Goal: Transaction & Acquisition: Purchase product/service

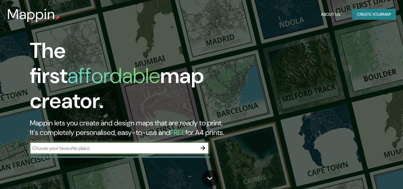
click at [110, 145] on input "text" at bounding box center [113, 148] width 167 height 7
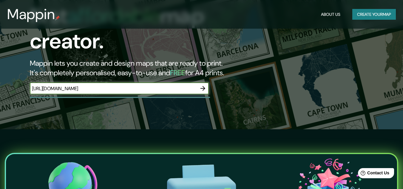
scroll to position [0, 515]
type input "[URL][DOMAIN_NAME]"
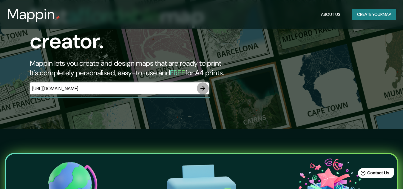
click at [205, 85] on icon "button" at bounding box center [202, 88] width 7 height 7
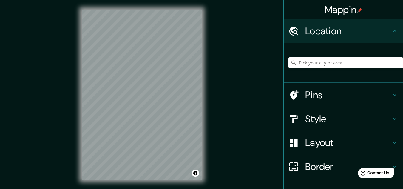
click at [351, 63] on input "Pick your city or area" at bounding box center [345, 62] width 114 height 11
click at [336, 64] on input "[GEOGRAPHIC_DATA], [GEOGRAPHIC_DATA], [GEOGRAPHIC_DATA]" at bounding box center [345, 62] width 114 height 11
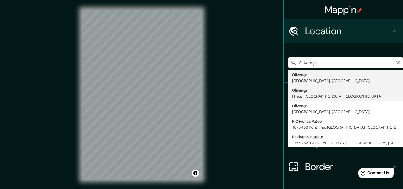
type input "Olivença, [GEOGRAPHIC_DATA], [GEOGRAPHIC_DATA], [GEOGRAPHIC_DATA]"
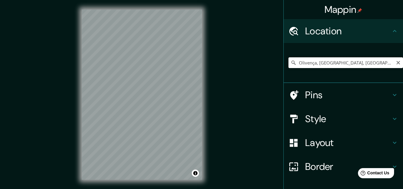
drag, startPoint x: 364, startPoint y: 63, endPoint x: 266, endPoint y: 65, distance: 98.4
click at [267, 65] on div "Mappin Location [GEOGRAPHIC_DATA], [GEOGRAPHIC_DATA], [GEOGRAPHIC_DATA], [GEOGR…" at bounding box center [201, 99] width 403 height 199
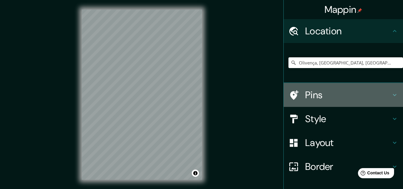
click at [321, 94] on h4 "Pins" at bounding box center [348, 95] width 86 height 12
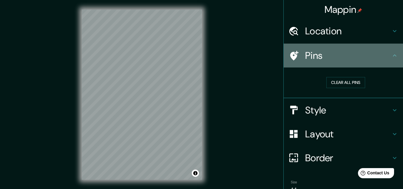
click at [328, 59] on h4 "Pins" at bounding box center [348, 55] width 86 height 12
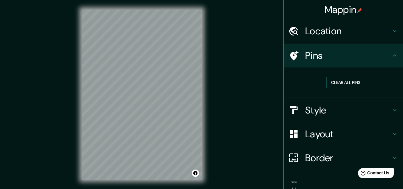
click at [326, 112] on h4 "Style" at bounding box center [348, 110] width 86 height 12
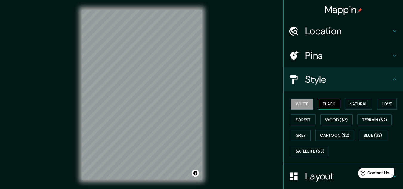
click at [332, 100] on button "Black" at bounding box center [329, 103] width 22 height 11
click at [298, 108] on button "White" at bounding box center [302, 103] width 22 height 11
click at [302, 106] on button "White" at bounding box center [302, 103] width 22 height 11
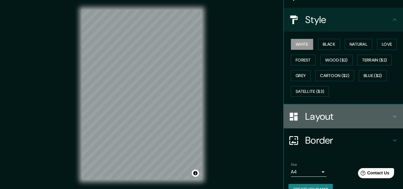
click at [316, 121] on h4 "Layout" at bounding box center [348, 116] width 86 height 12
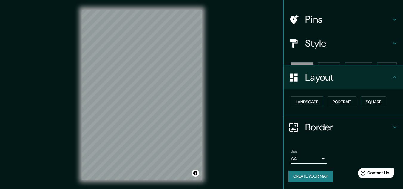
scroll to position [26, 0]
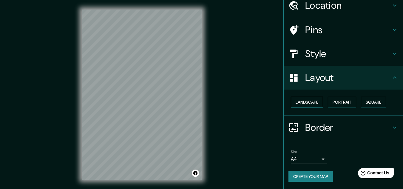
click at [312, 104] on button "Landscape" at bounding box center [307, 102] width 32 height 11
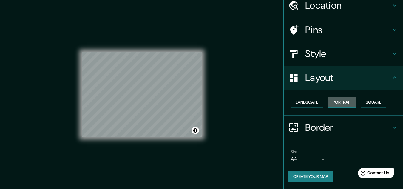
click at [337, 102] on button "Portrait" at bounding box center [342, 102] width 28 height 11
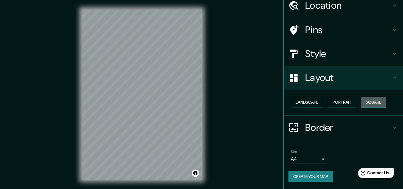
click at [365, 102] on button "Square" at bounding box center [373, 102] width 25 height 11
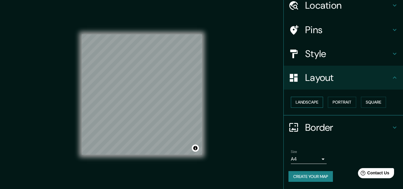
click at [295, 102] on button "Landscape" at bounding box center [307, 102] width 32 height 11
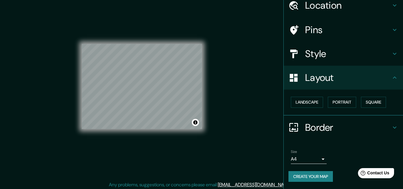
scroll to position [10, 0]
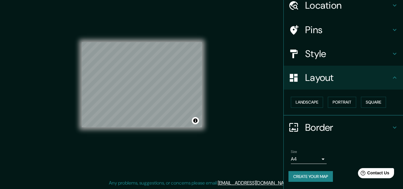
click at [314, 132] on h4 "Border" at bounding box center [348, 127] width 86 height 12
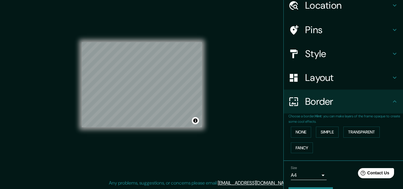
scroll to position [42, 0]
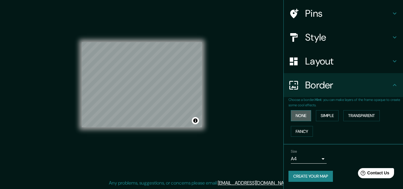
click at [299, 116] on button "None" at bounding box center [301, 115] width 20 height 11
click at [322, 113] on button "Simple" at bounding box center [327, 115] width 23 height 11
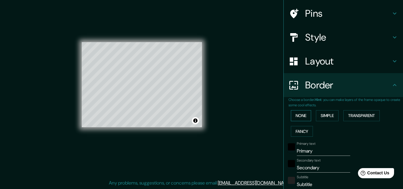
click at [302, 114] on button "None" at bounding box center [301, 115] width 20 height 11
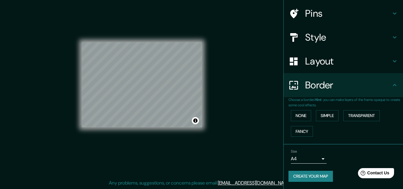
click at [303, 159] on body "Mappin Location [GEOGRAPHIC_DATA], [GEOGRAPHIC_DATA], [GEOGRAPHIC_DATA], [GEOGR…" at bounding box center [201, 84] width 403 height 189
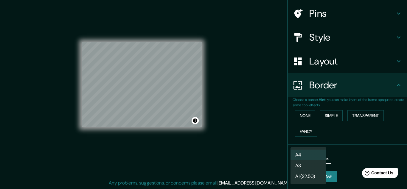
click at [304, 156] on li "A4" at bounding box center [309, 154] width 36 height 11
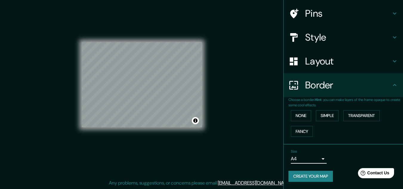
click at [300, 179] on button "Create your map" at bounding box center [310, 176] width 44 height 11
click at [312, 179] on button "Create your map" at bounding box center [310, 176] width 44 height 11
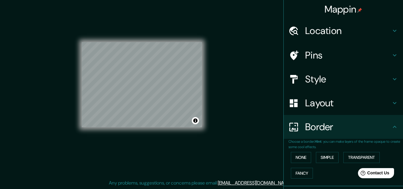
scroll to position [0, 0]
click at [311, 31] on h4 "Location" at bounding box center [348, 31] width 86 height 12
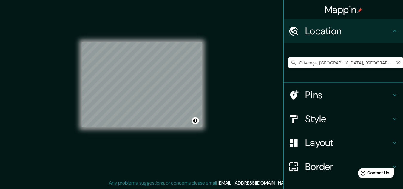
click at [330, 58] on input "Olivença, [GEOGRAPHIC_DATA], [GEOGRAPHIC_DATA], [GEOGRAPHIC_DATA]" at bounding box center [345, 62] width 114 height 11
